Goal: Task Accomplishment & Management: Use online tool/utility

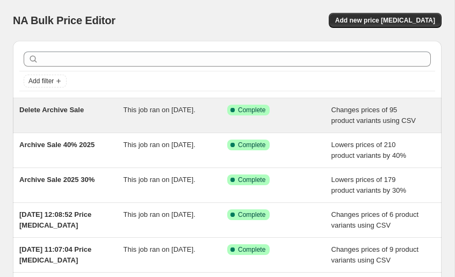
click at [222, 113] on div "This job ran on [DATE]." at bounding box center [176, 115] width 104 height 21
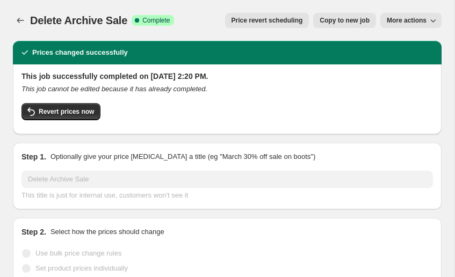
click at [414, 26] on button "More actions" at bounding box center [410, 20] width 61 height 15
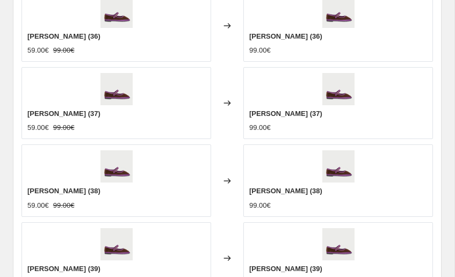
scroll to position [730, 0]
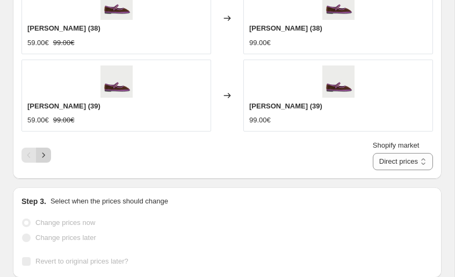
click at [44, 155] on icon "Next" at bounding box center [43, 155] width 3 height 5
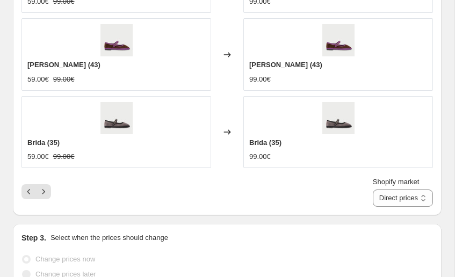
scroll to position [722, 0]
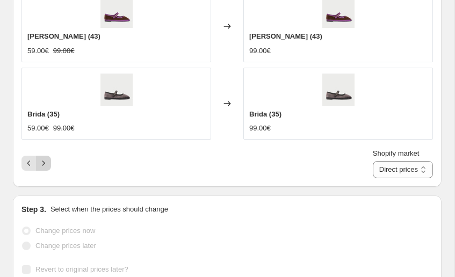
click at [48, 164] on icon "Next" at bounding box center [43, 163] width 11 height 11
click at [42, 163] on icon "Next" at bounding box center [43, 163] width 11 height 11
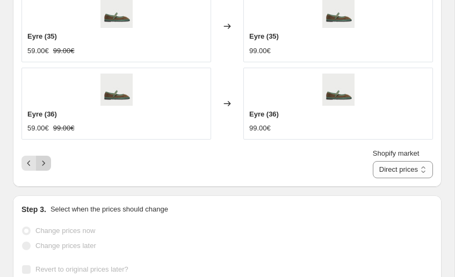
click at [42, 163] on icon "Next" at bounding box center [43, 163] width 11 height 11
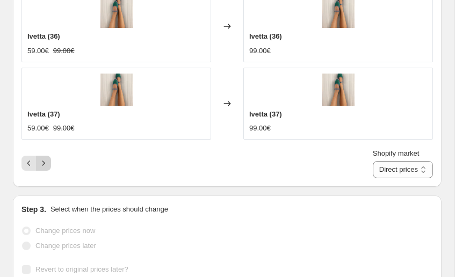
click at [42, 163] on icon "Next" at bounding box center [43, 163] width 11 height 11
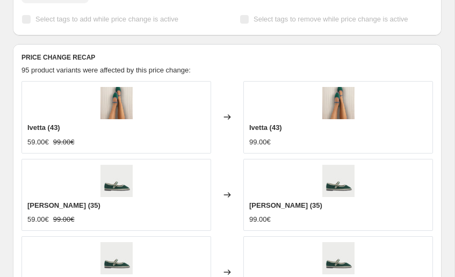
scroll to position [672, 0]
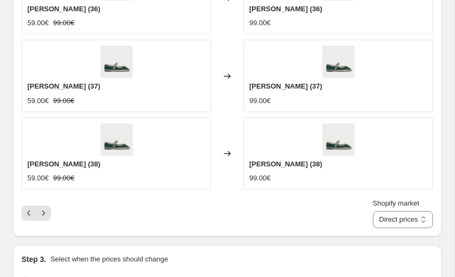
click at [46, 205] on div "Shopify market Direct prices [GEOGRAPHIC_DATA] [GEOGRAPHIC_DATA] [GEOGRAPHIC_DA…" at bounding box center [226, 213] width 411 height 30
click at [45, 211] on icon "Next" at bounding box center [43, 213] width 11 height 11
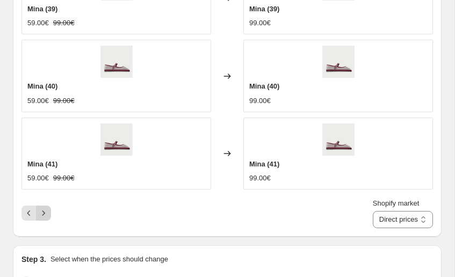
click at [45, 211] on icon "Next" at bounding box center [43, 213] width 11 height 11
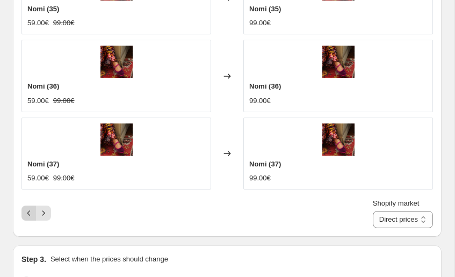
click at [31, 213] on icon "Previous" at bounding box center [29, 213] width 11 height 11
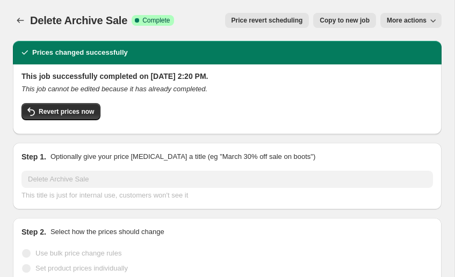
scroll to position [0, 0]
click at [422, 23] on span "More actions" at bounding box center [407, 20] width 40 height 9
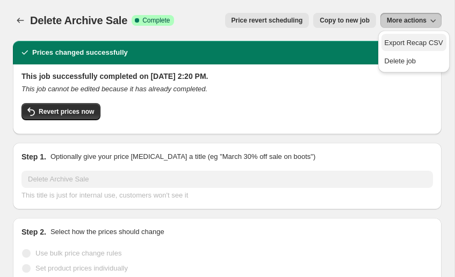
click at [406, 38] on span "Export Recap CSV" at bounding box center [414, 43] width 59 height 11
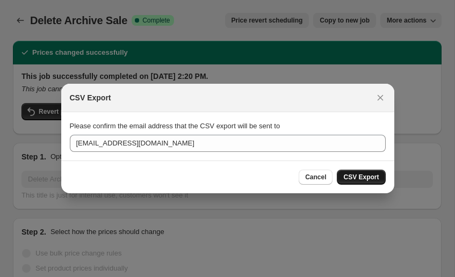
click at [361, 174] on span "CSV Export" at bounding box center [360, 177] width 35 height 9
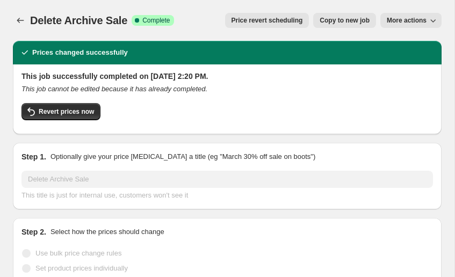
click at [409, 26] on button "More actions" at bounding box center [410, 20] width 61 height 15
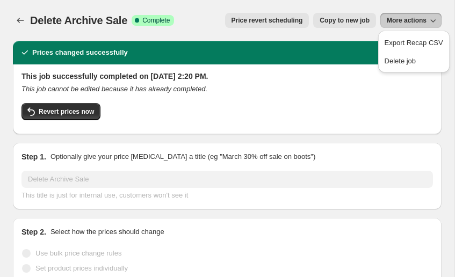
click at [339, 78] on h2 "This job successfully completed on [DATE] 2:20 PM." at bounding box center [226, 76] width 411 height 11
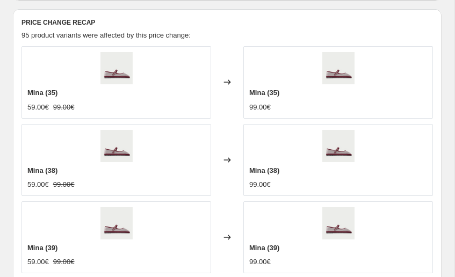
scroll to position [431, 0]
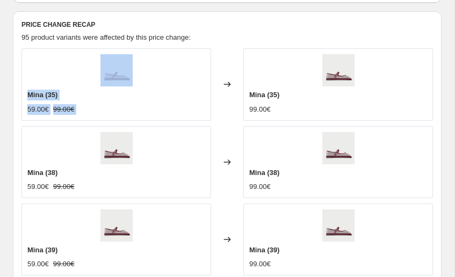
drag, startPoint x: 237, startPoint y: 81, endPoint x: 211, endPoint y: 81, distance: 26.9
click at [211, 81] on div "Mina (35) 59.00€ 99.00€ Changed to [PERSON_NAME] (35) 99.00€" at bounding box center [226, 84] width 411 height 72
click at [211, 81] on div "Mina (35) 59.00€ 99.00€" at bounding box center [116, 84] width 190 height 72
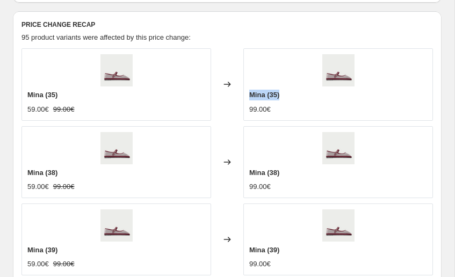
drag, startPoint x: 250, startPoint y: 92, endPoint x: 300, endPoint y: 92, distance: 50.0
click at [300, 92] on div "Mina (35)" at bounding box center [338, 95] width 178 height 11
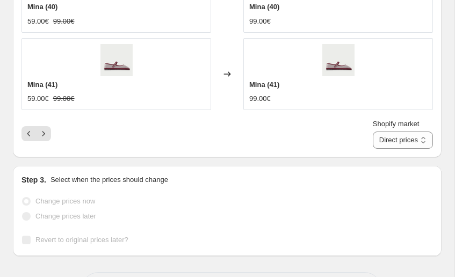
scroll to position [750, 0]
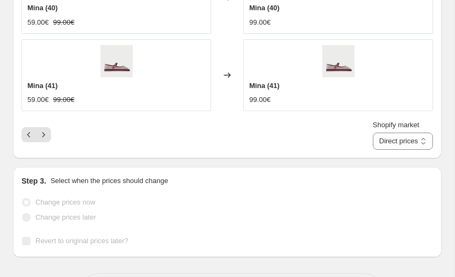
click at [33, 127] on div "Shopify market Direct prices [GEOGRAPHIC_DATA] [GEOGRAPHIC_DATA] [GEOGRAPHIC_DA…" at bounding box center [226, 135] width 411 height 30
click at [39, 131] on icon "Next" at bounding box center [43, 134] width 11 height 11
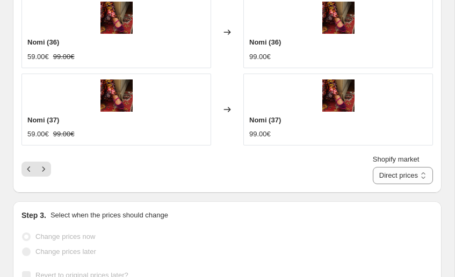
scroll to position [736, 0]
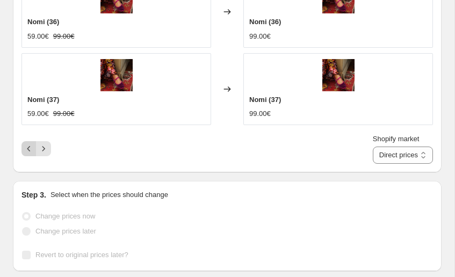
click at [33, 149] on icon "Previous" at bounding box center [29, 148] width 11 height 11
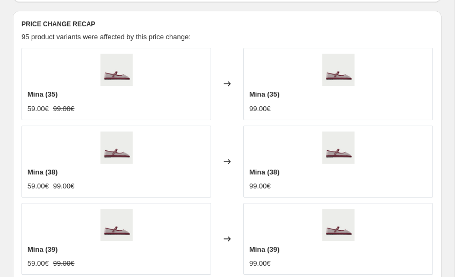
scroll to position [431, 0]
